Goal: Understand site structure: Understand site structure

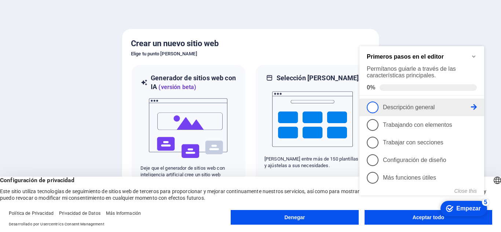
click at [374, 108] on span "1" at bounding box center [373, 108] width 12 height 12
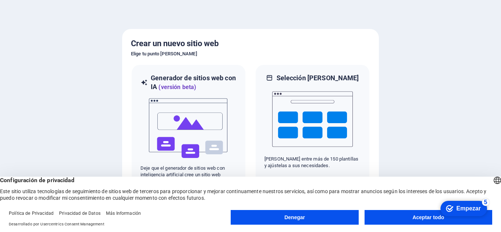
click at [414, 218] on font "Aceptar todo" at bounding box center [429, 218] width 32 height 6
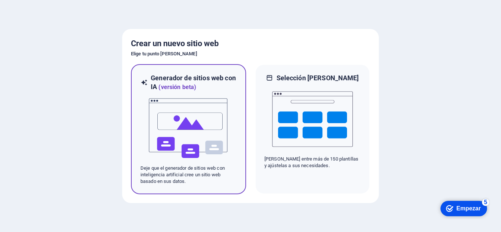
click at [184, 152] on img at bounding box center [188, 128] width 81 height 73
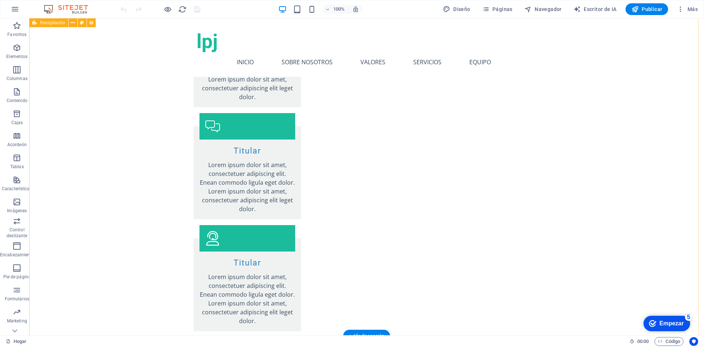
scroll to position [1491, 0]
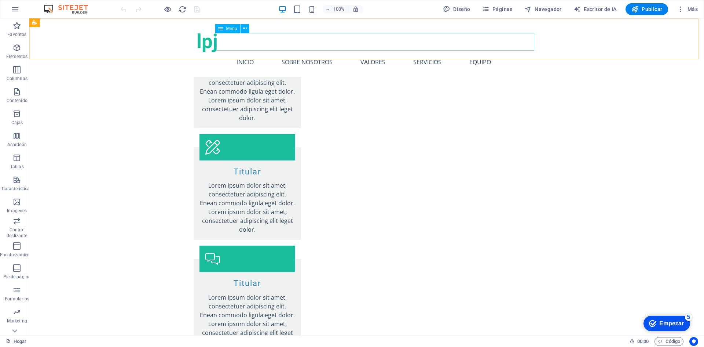
click at [252, 53] on nav "Inicio Sobre nosotros Valores Servicios Equipo" at bounding box center [367, 62] width 340 height 18
click at [308, 53] on nav "Inicio Sobre nosotros Valores Servicios Equipo" at bounding box center [367, 62] width 340 height 18
click at [382, 53] on nav "Inicio Sobre nosotros Valores Servicios Equipo" at bounding box center [367, 62] width 340 height 18
click at [432, 53] on nav "Inicio Sobre nosotros Valores Servicios Equipo" at bounding box center [367, 62] width 340 height 18
click at [487, 53] on nav "Inicio Sobre nosotros Valores Servicios Equipo" at bounding box center [367, 62] width 340 height 18
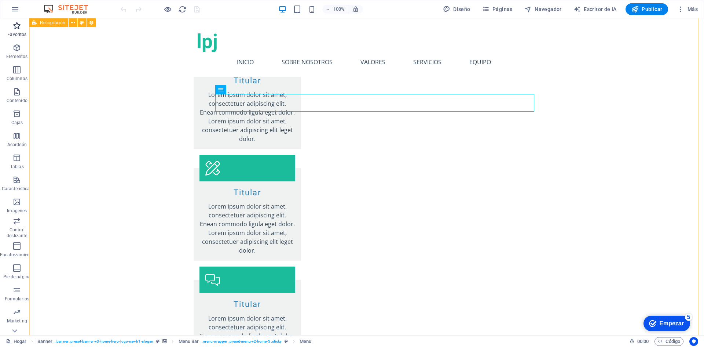
scroll to position [1417, 0]
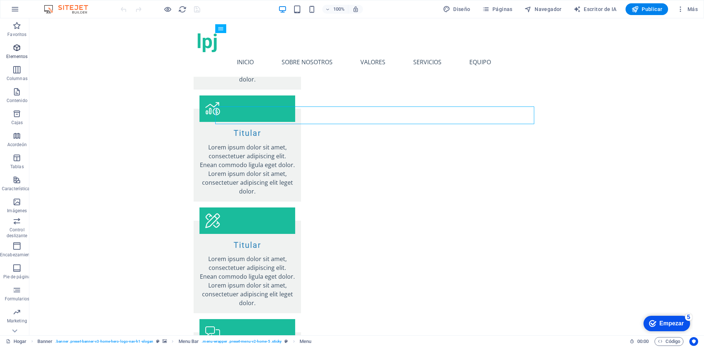
click at [15, 51] on icon "button" at bounding box center [16, 47] width 9 height 9
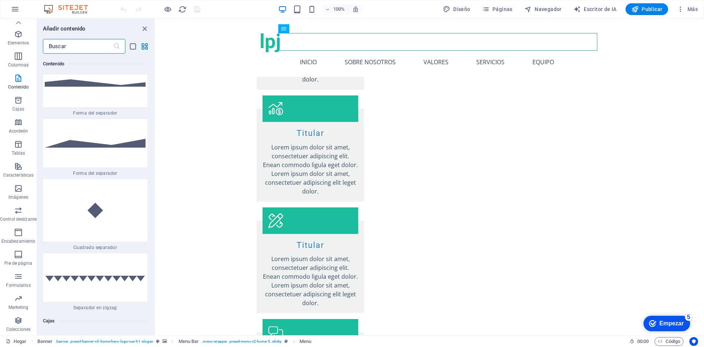
scroll to position [3805, 0]
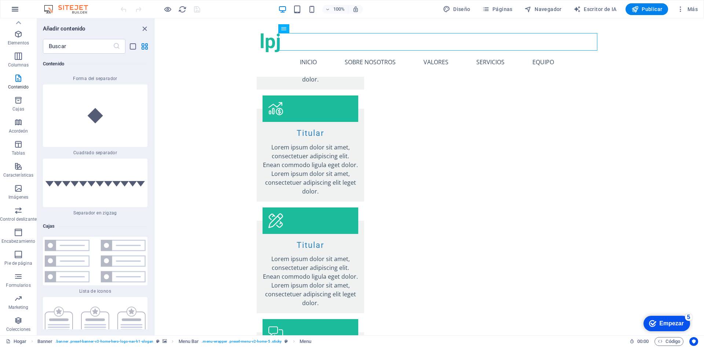
click at [14, 10] on icon "button" at bounding box center [15, 9] width 9 height 9
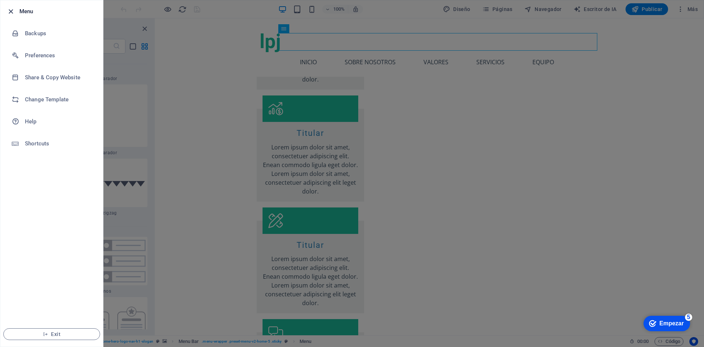
click at [12, 11] on icon "button" at bounding box center [11, 11] width 8 height 8
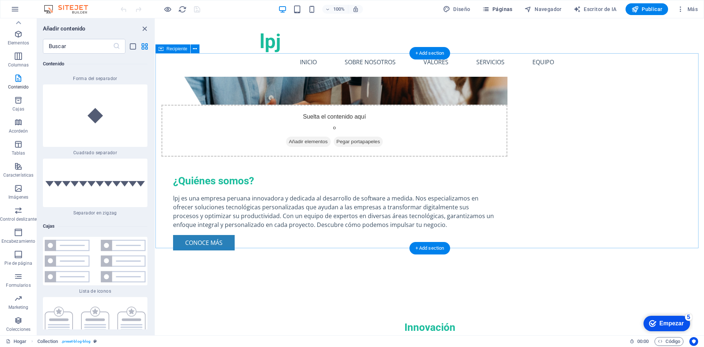
scroll to position [427, 0]
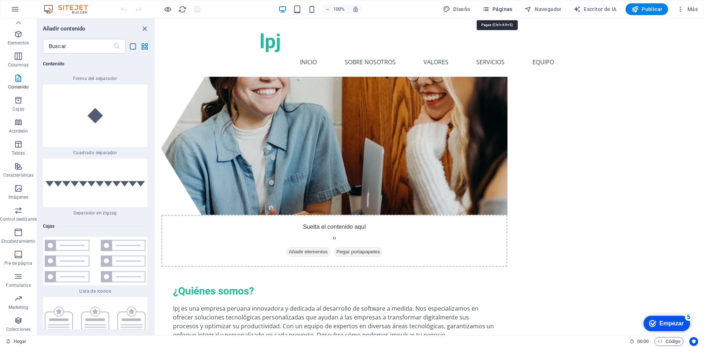
click at [493, 8] on font "Páginas" at bounding box center [502, 9] width 20 height 6
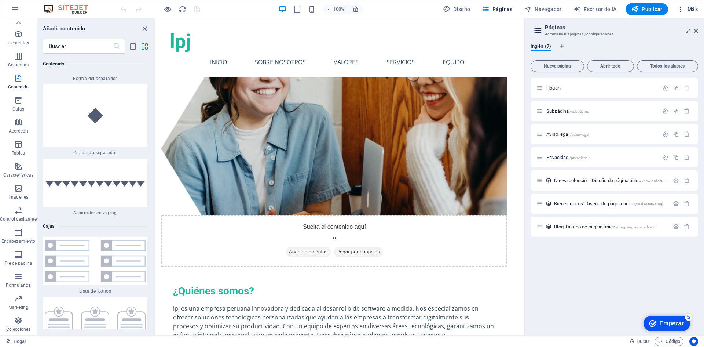
click at [681, 10] on icon "button" at bounding box center [680, 9] width 7 height 7
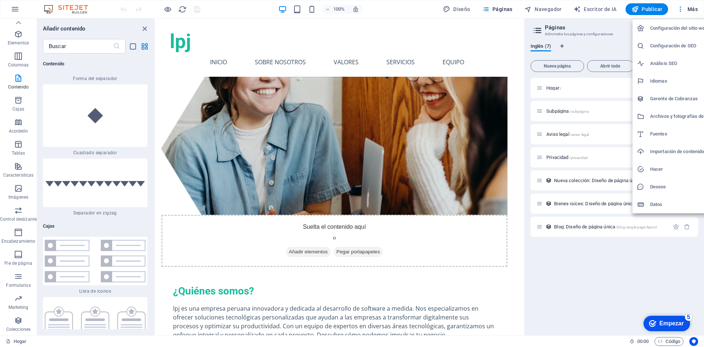
click at [691, 10] on div at bounding box center [352, 173] width 704 height 347
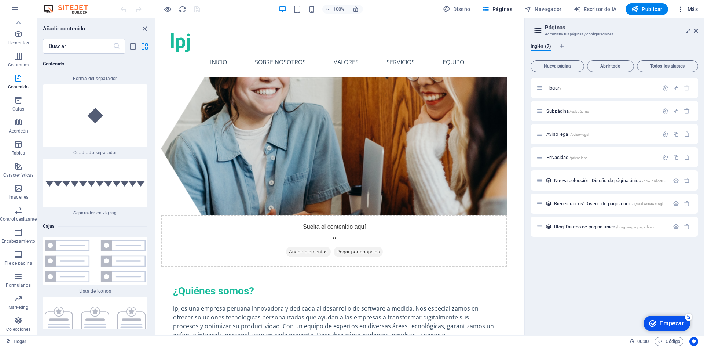
click at [692, 10] on font "Más" at bounding box center [693, 9] width 10 height 6
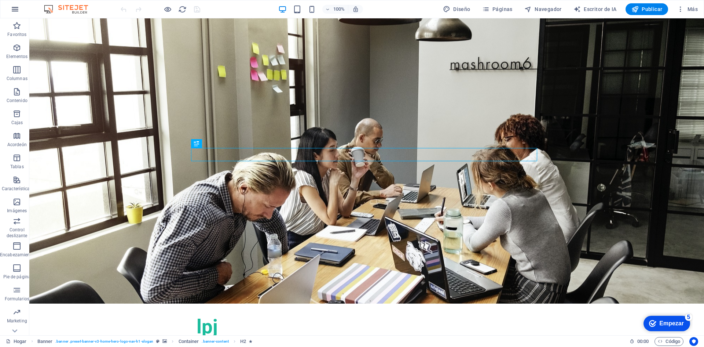
click at [15, 9] on icon "button" at bounding box center [15, 9] width 9 height 9
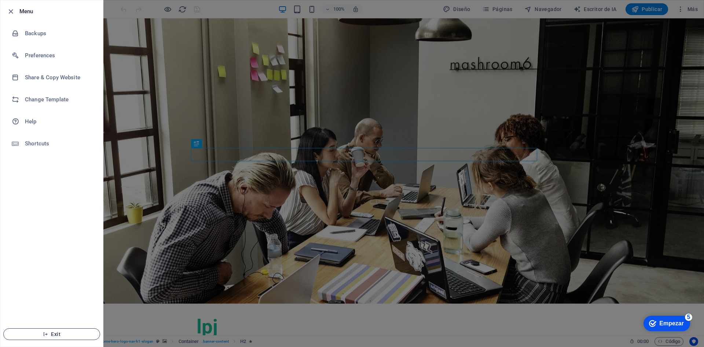
click at [57, 335] on span "Exit" at bounding box center [52, 334] width 84 height 6
